Goal: Find specific page/section: Find specific page/section

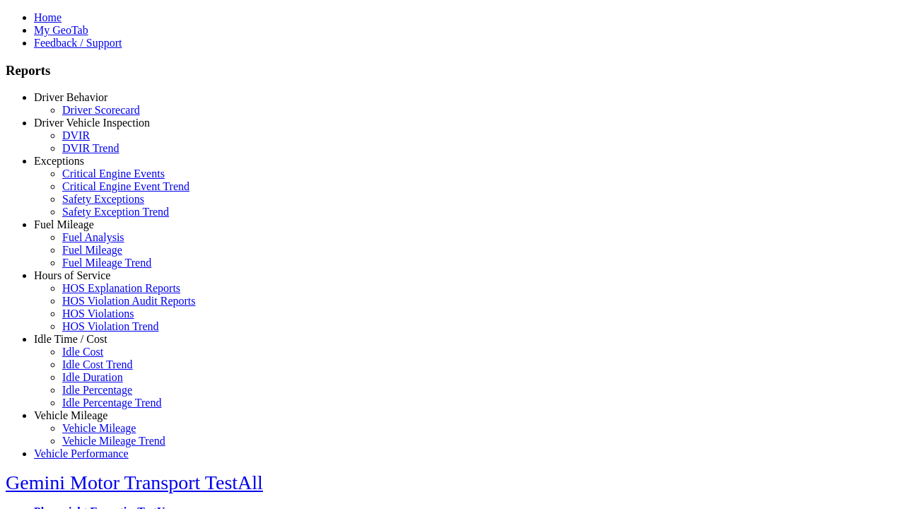
click at [81, 167] on link "Exceptions" at bounding box center [59, 161] width 50 height 12
click at [92, 218] on link "Safety Exception Trend" at bounding box center [115, 212] width 107 height 12
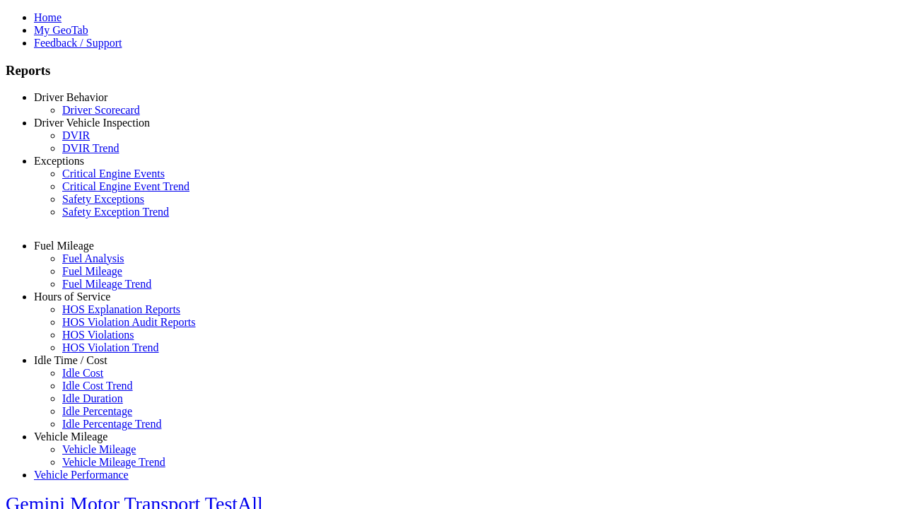
select select "**********"
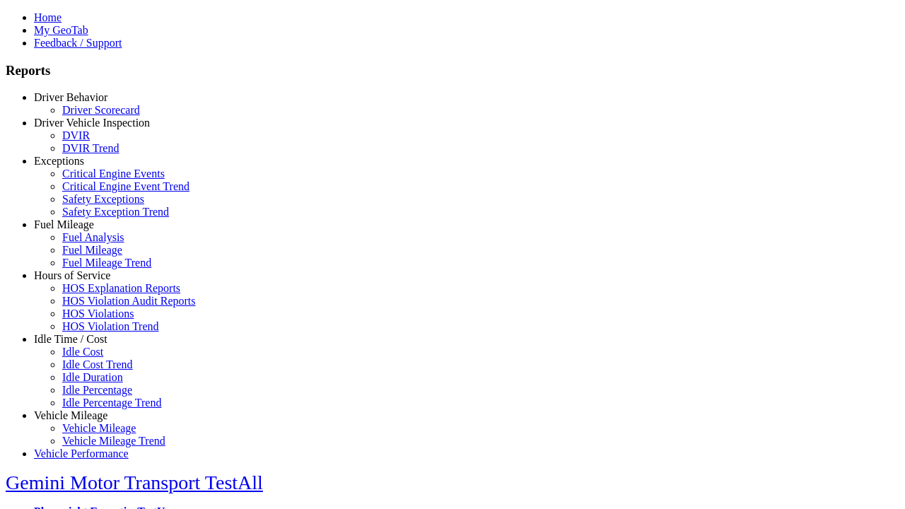
type input "**********"
